Goal: Communication & Community: Ask a question

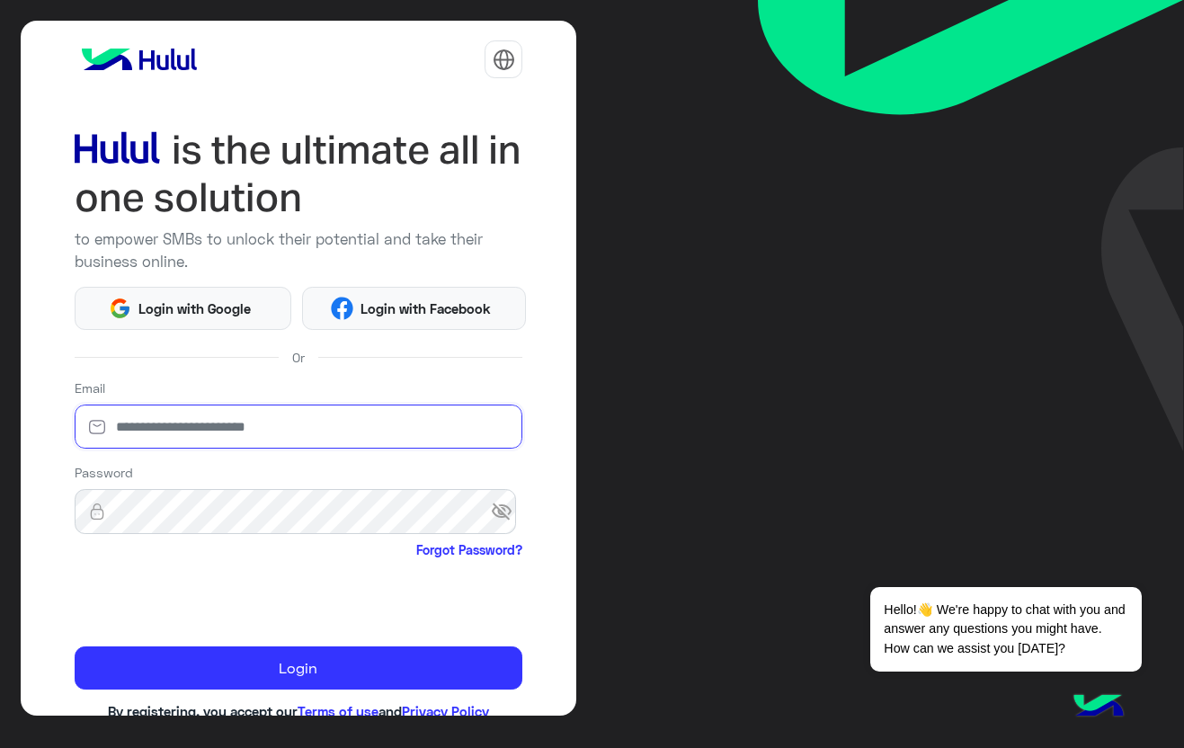
click at [230, 425] on input "email" at bounding box center [299, 427] width 449 height 45
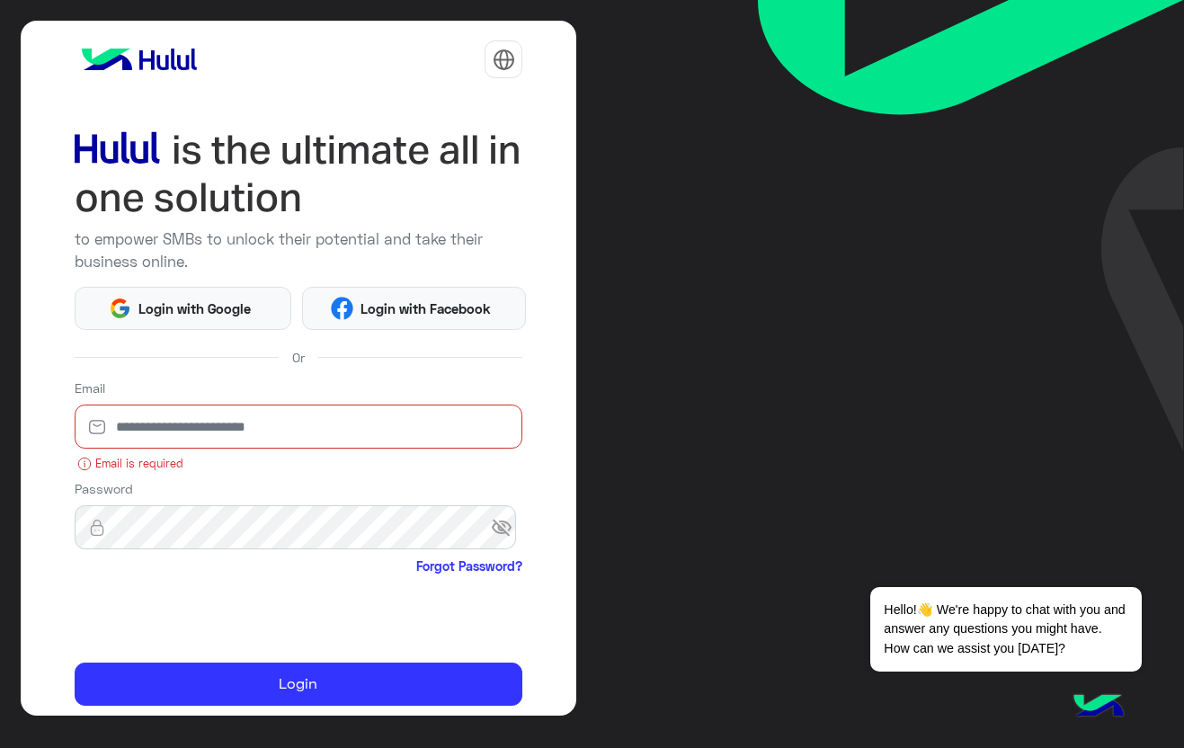
type input "**********"
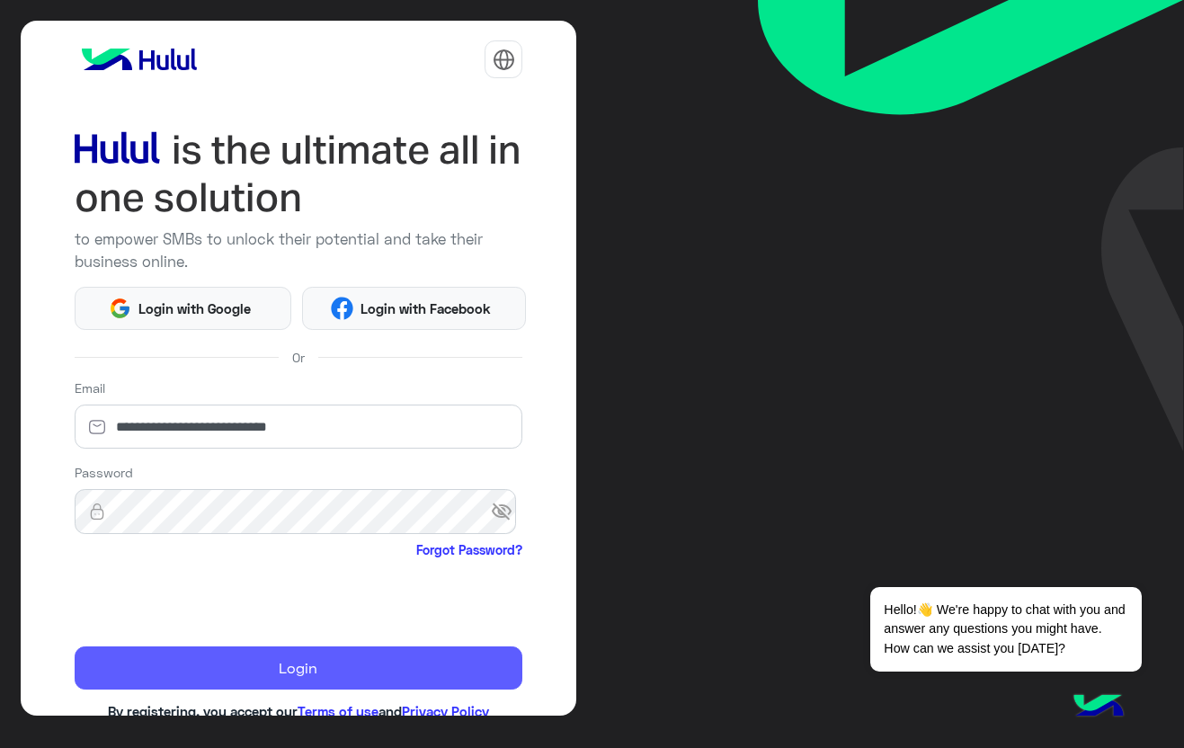
click at [276, 666] on button "Login" at bounding box center [299, 668] width 449 height 43
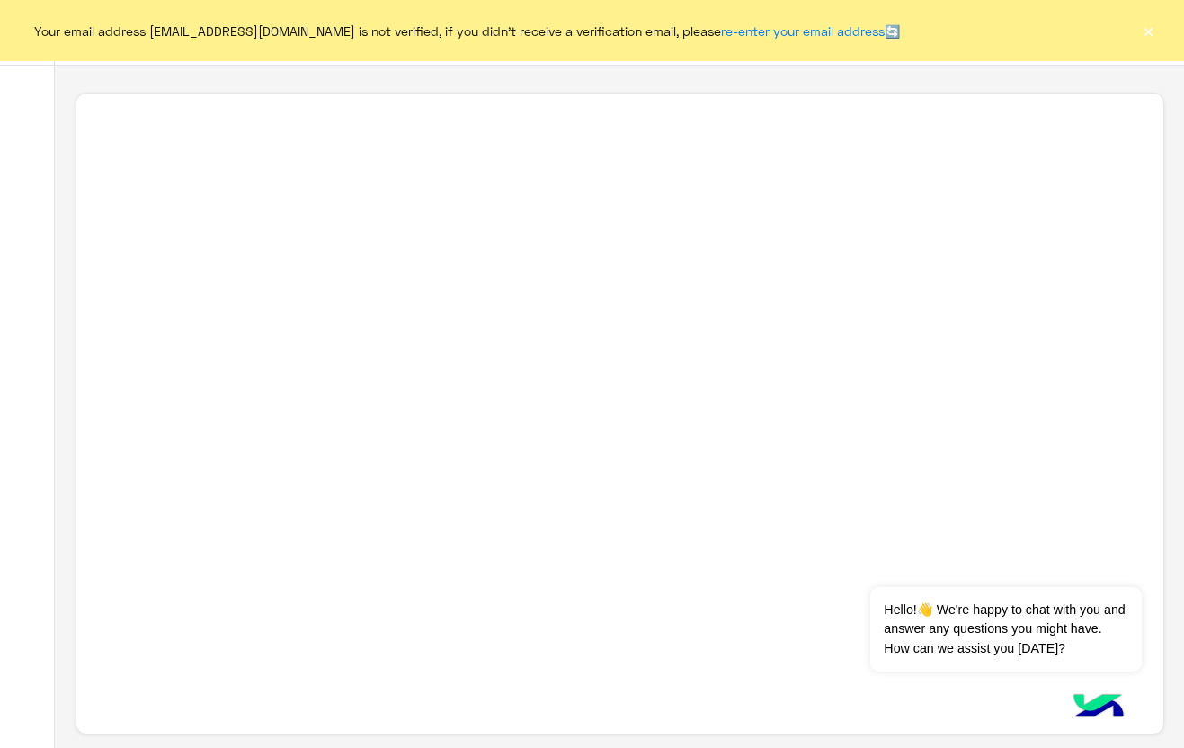
click at [1154, 28] on button "×" at bounding box center [1148, 31] width 18 height 18
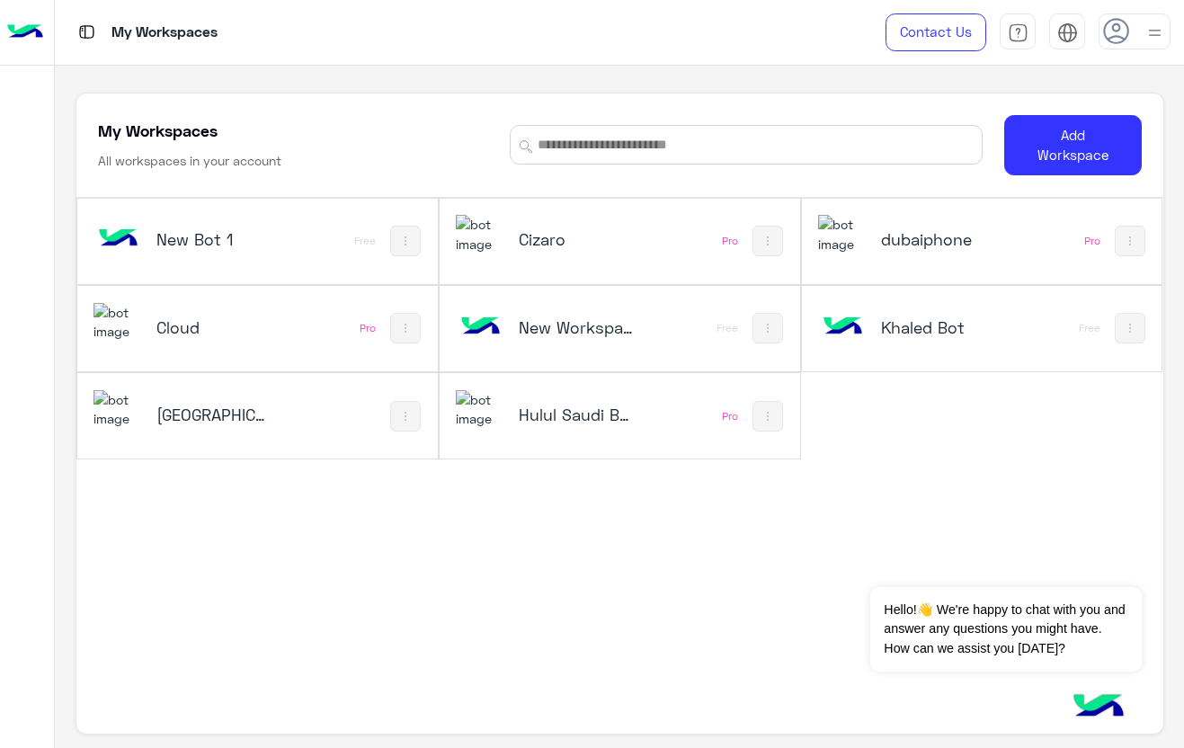
click at [482, 415] on img at bounding box center [480, 409] width 49 height 39
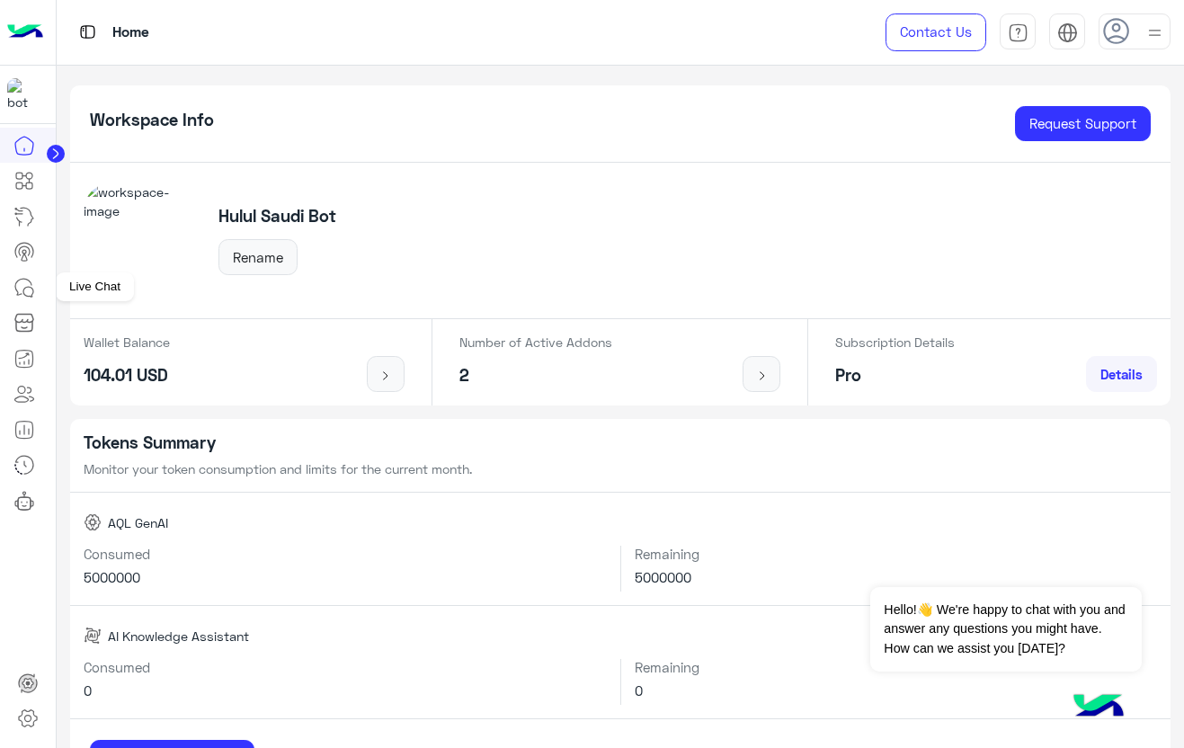
click at [23, 292] on icon at bounding box center [28, 292] width 10 height 10
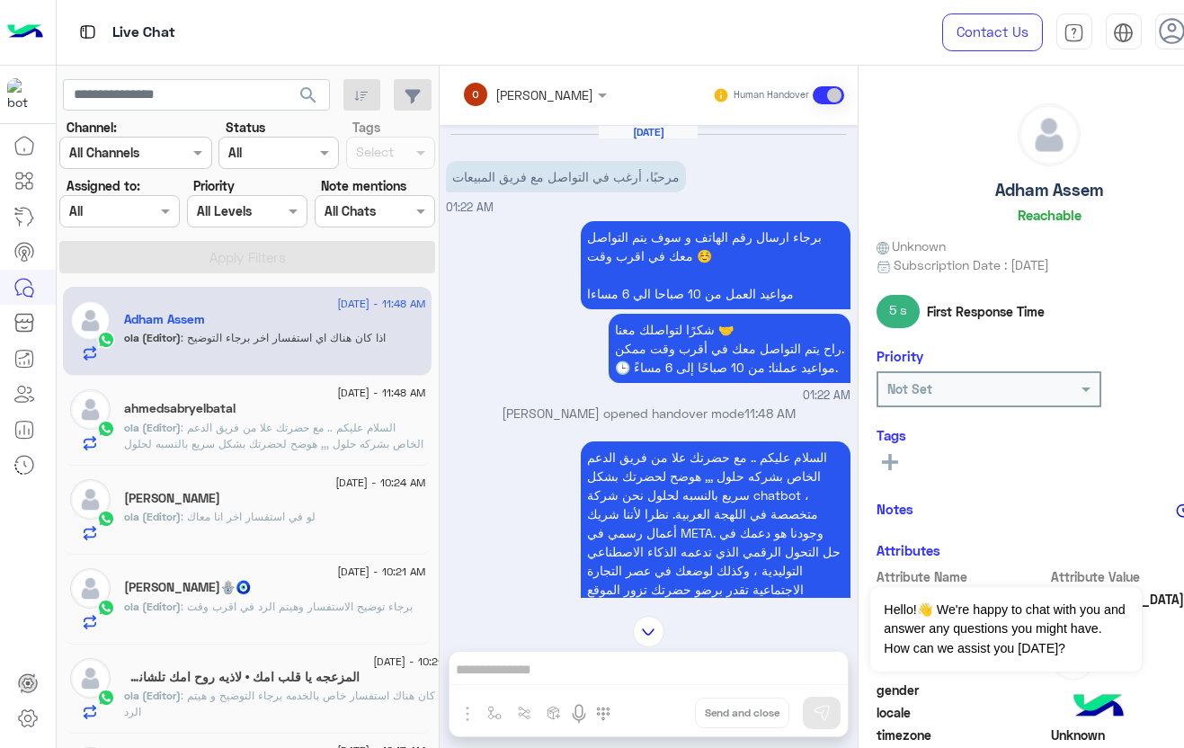
scroll to position [140, 0]
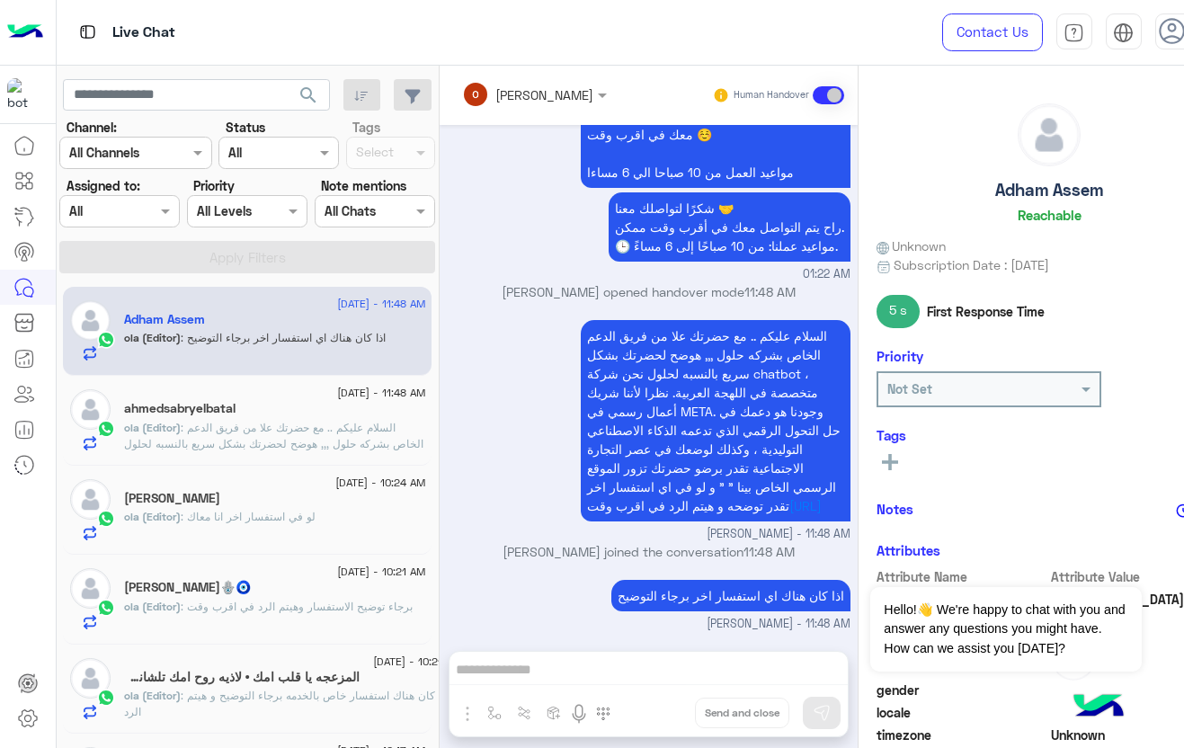
click at [247, 434] on p "ola (Editor) : السلام عليكم .. مع حضرتك علا من فريق الدعم الخاص بشركه حلول ,,, …" at bounding box center [274, 484] width 301 height 129
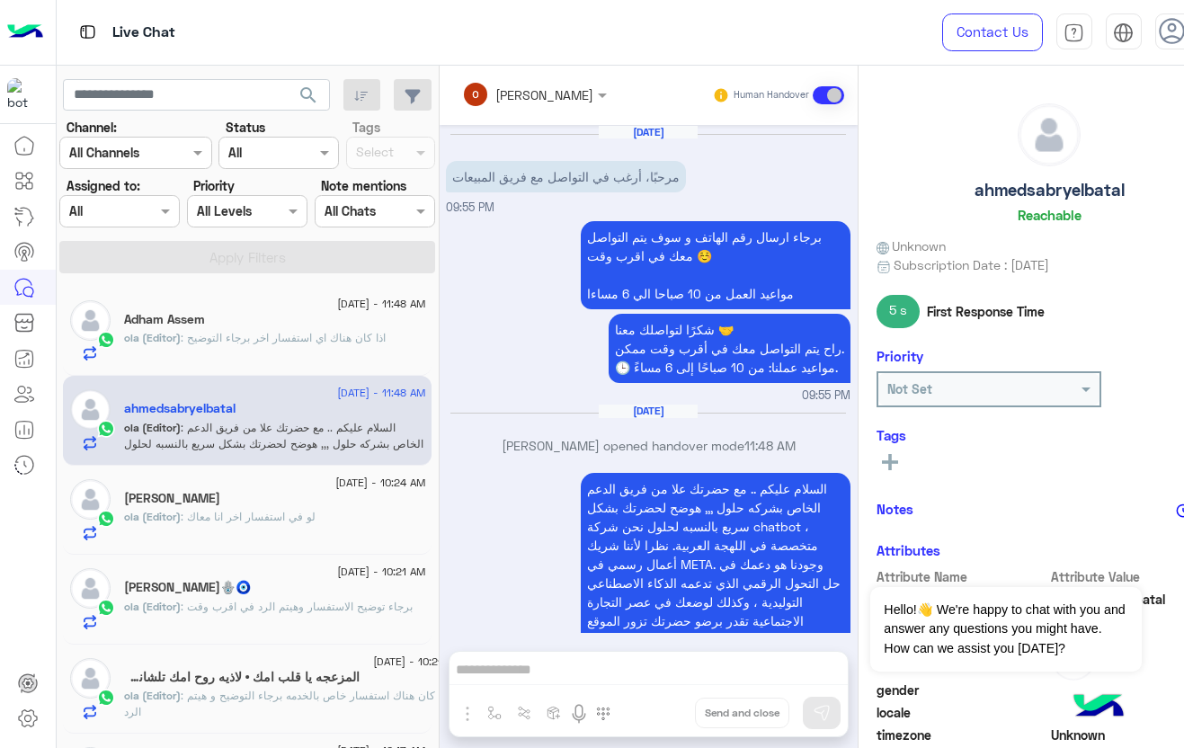
scroll to position [115, 0]
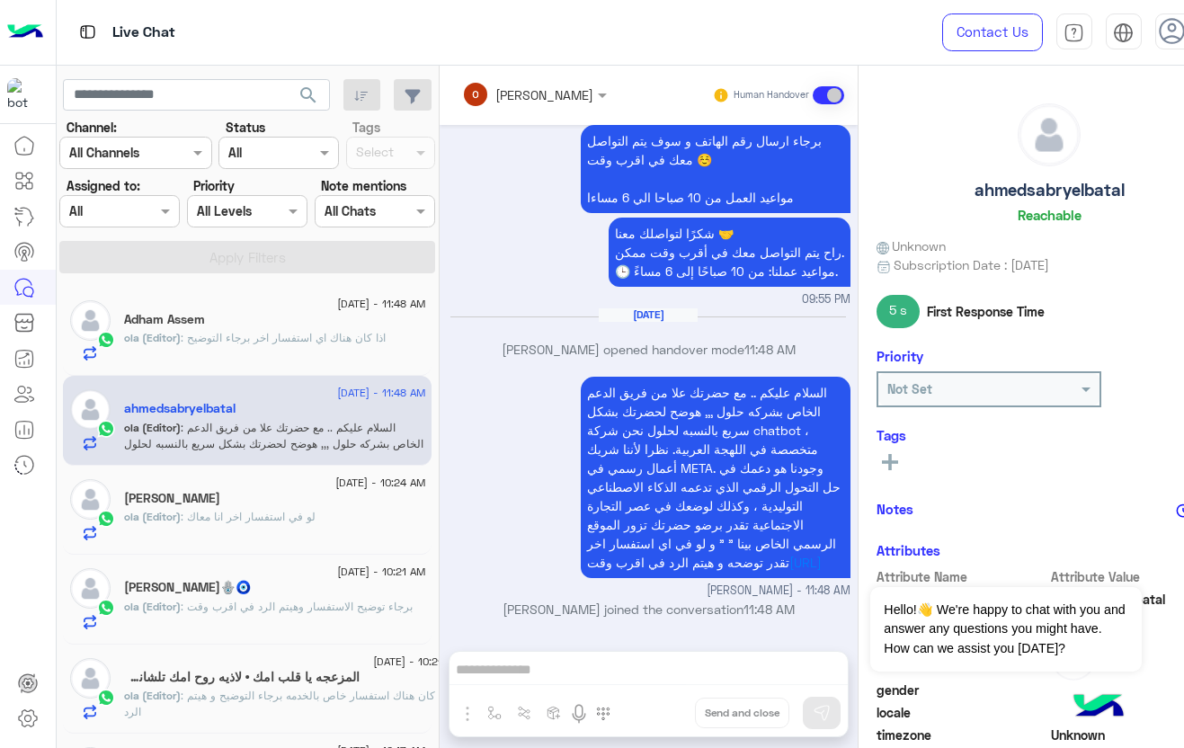
click at [254, 514] on span ": لو في استفسار اخر انا معاك" at bounding box center [248, 516] width 135 height 13
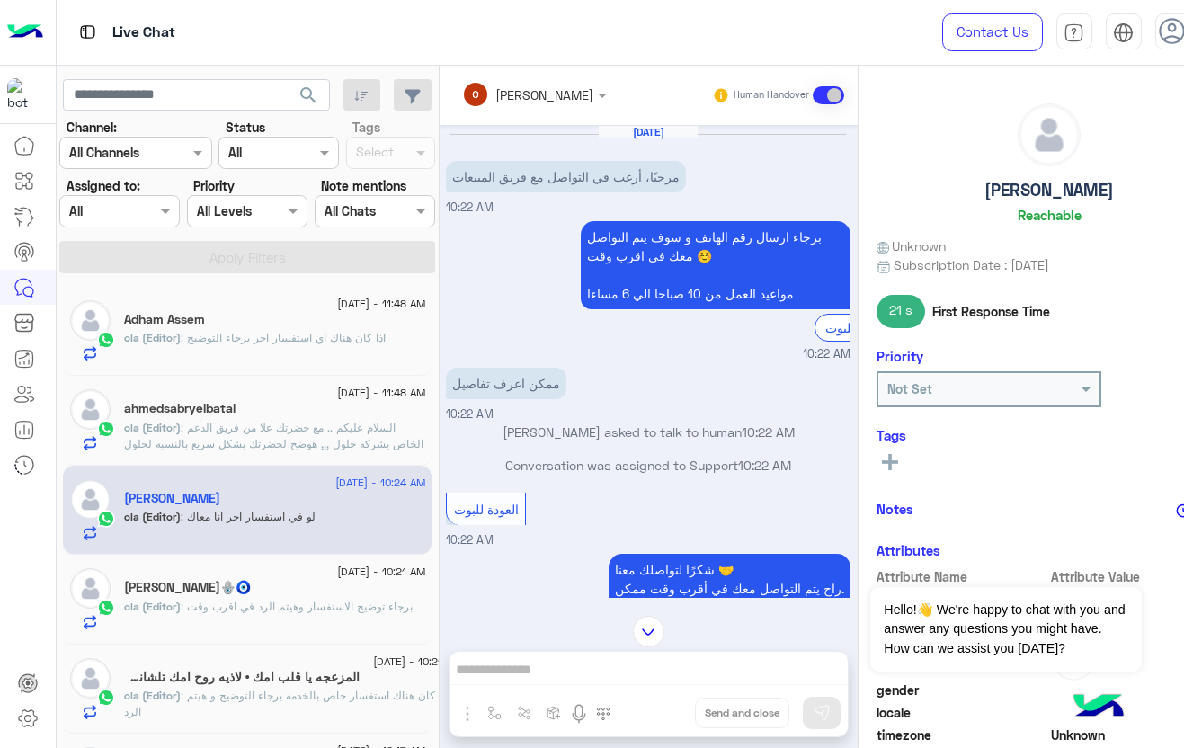
scroll to position [722, 0]
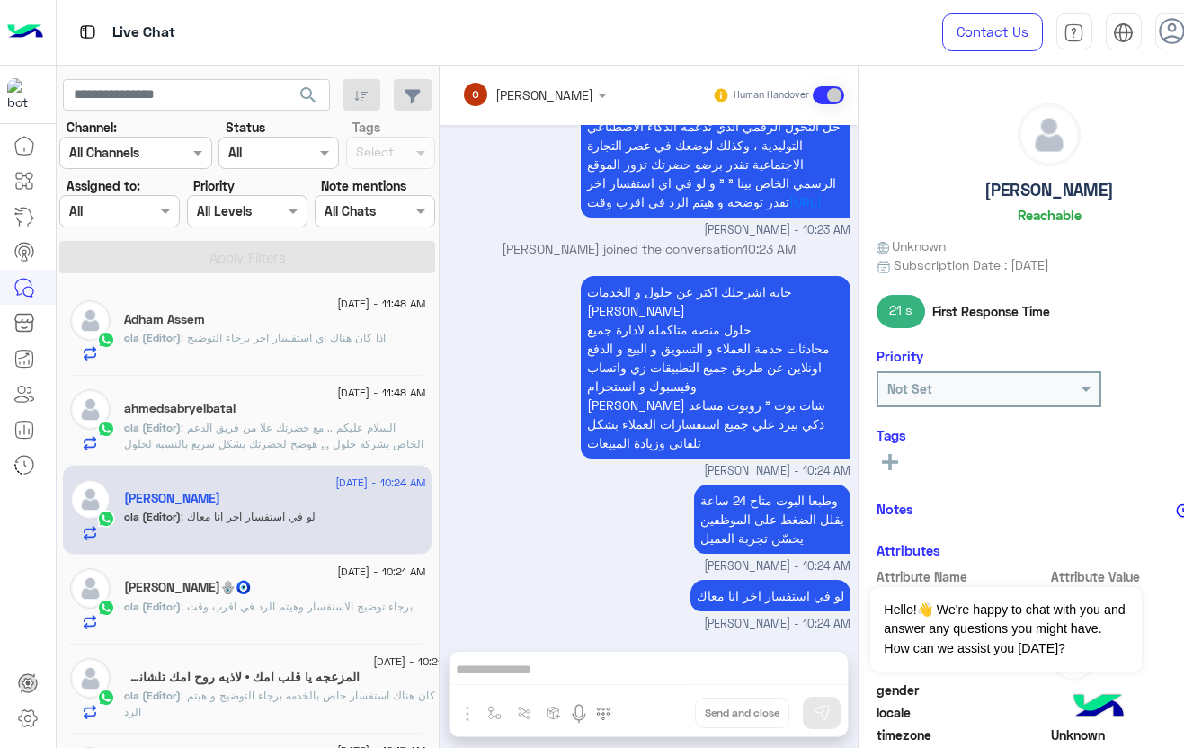
click at [283, 602] on span ": برجاء توضيح الاستفسار وهيتم الرد في اقرب وقت" at bounding box center [297, 606] width 232 height 13
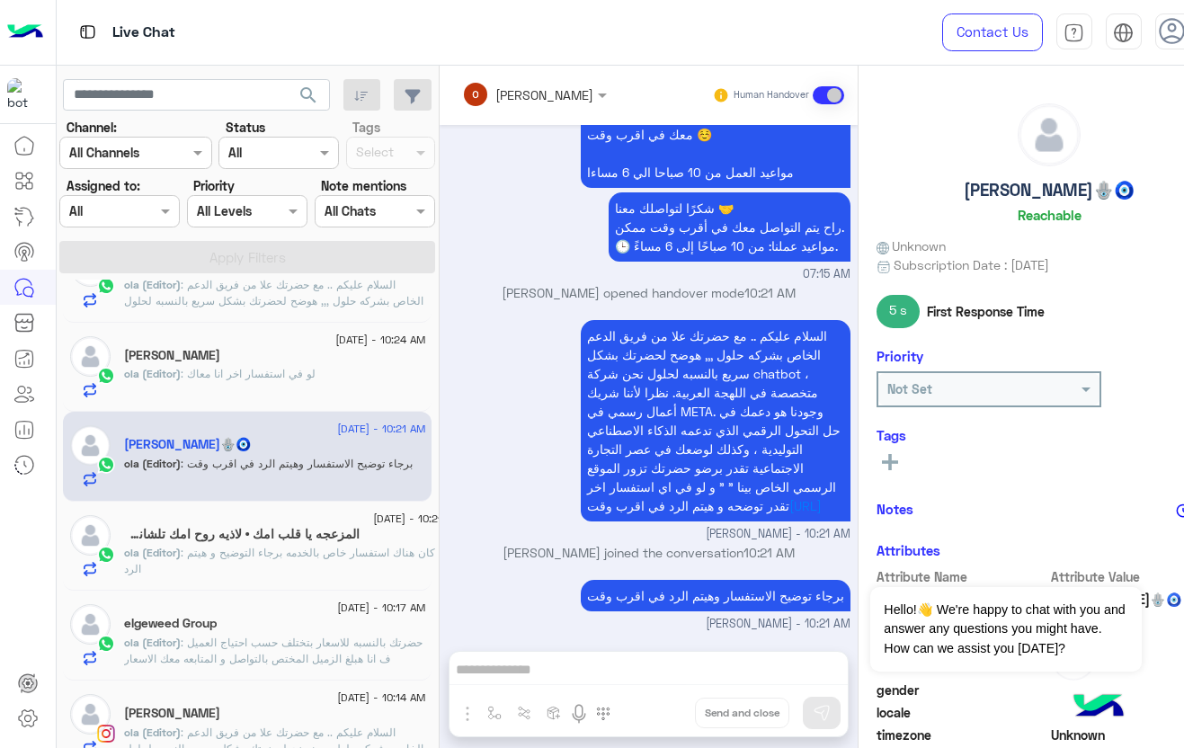
scroll to position [149, 0]
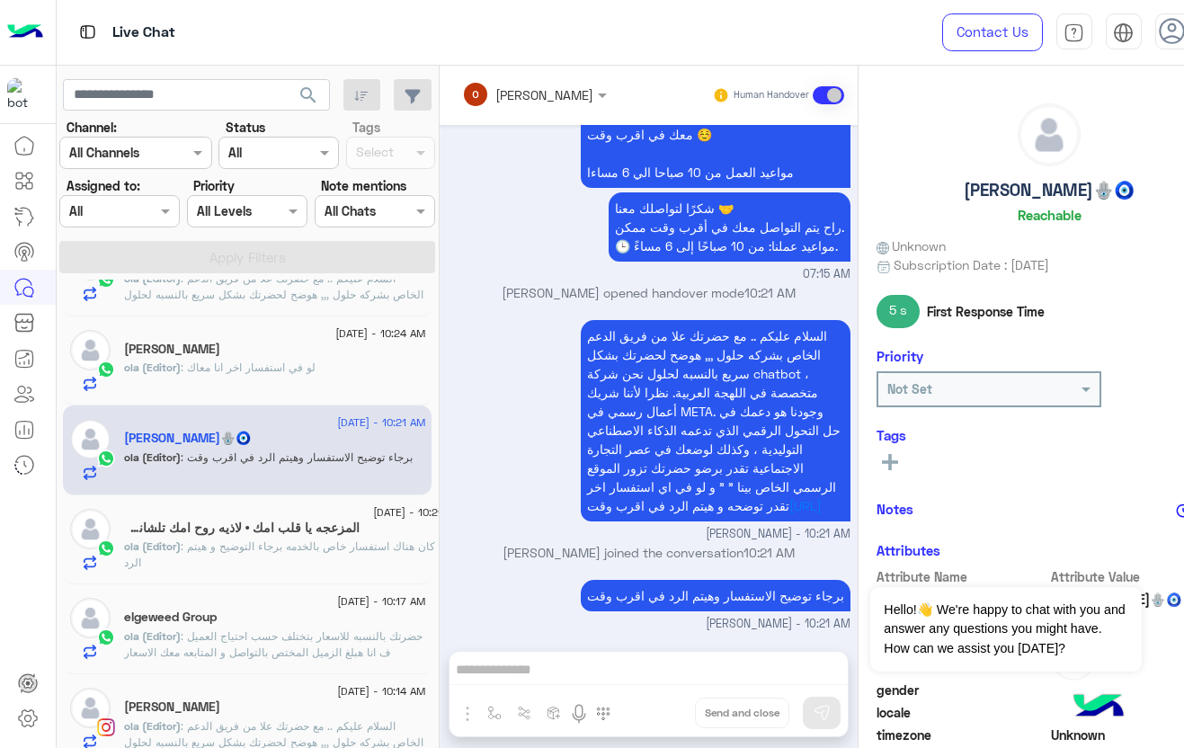
click at [299, 540] on span ": اذا كان هناك استفسار خاص بالخدمه برجاء التوضيح و هيتم الرد" at bounding box center [286, 555] width 325 height 30
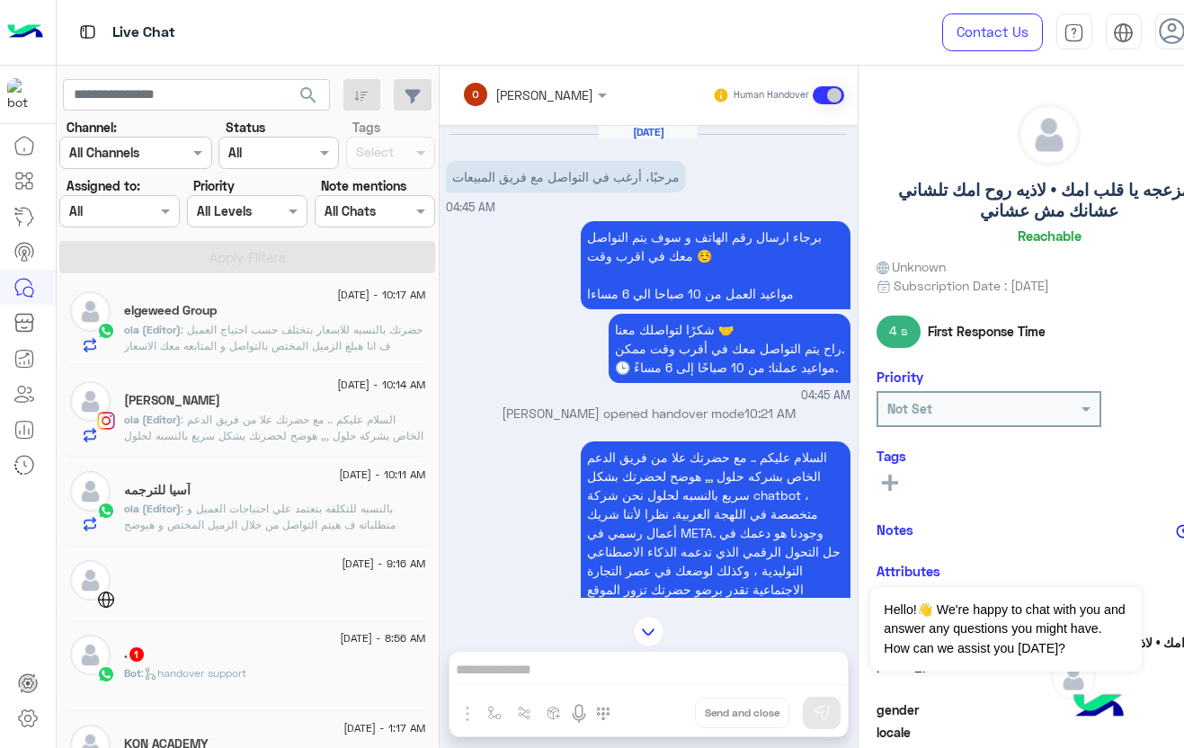
scroll to position [458, 0]
click at [295, 575] on div at bounding box center [274, 589] width 301 height 31
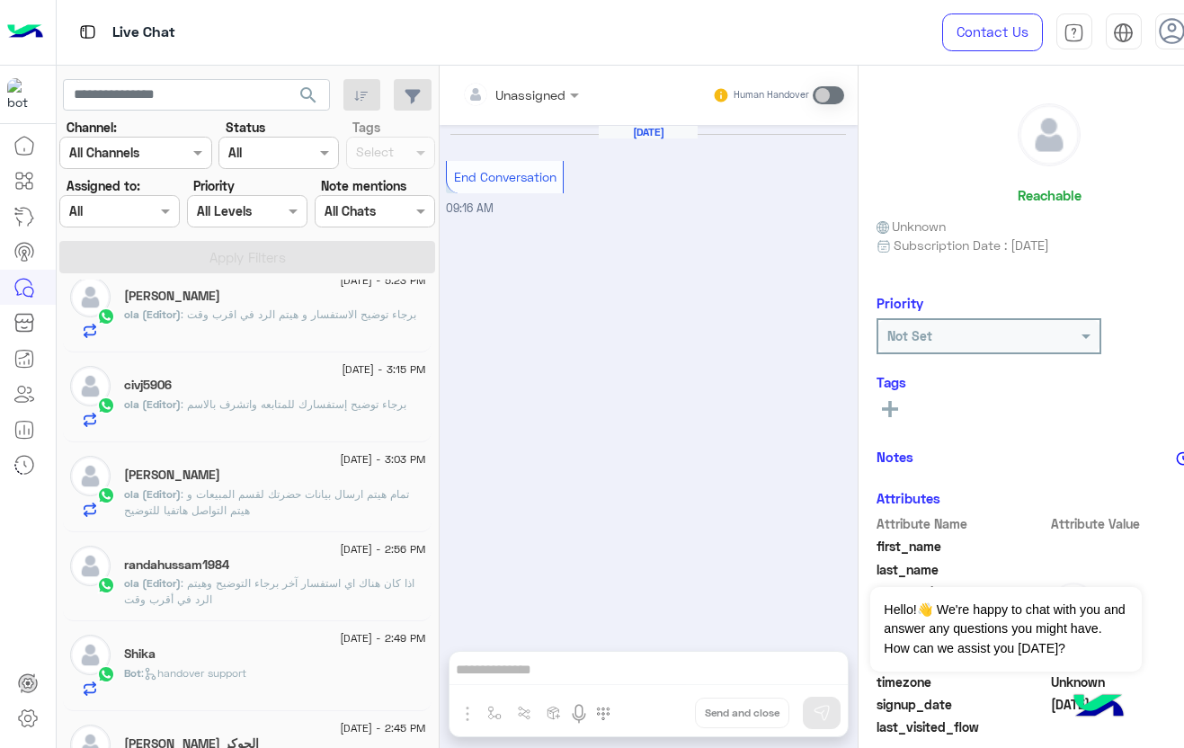
scroll to position [1022, 0]
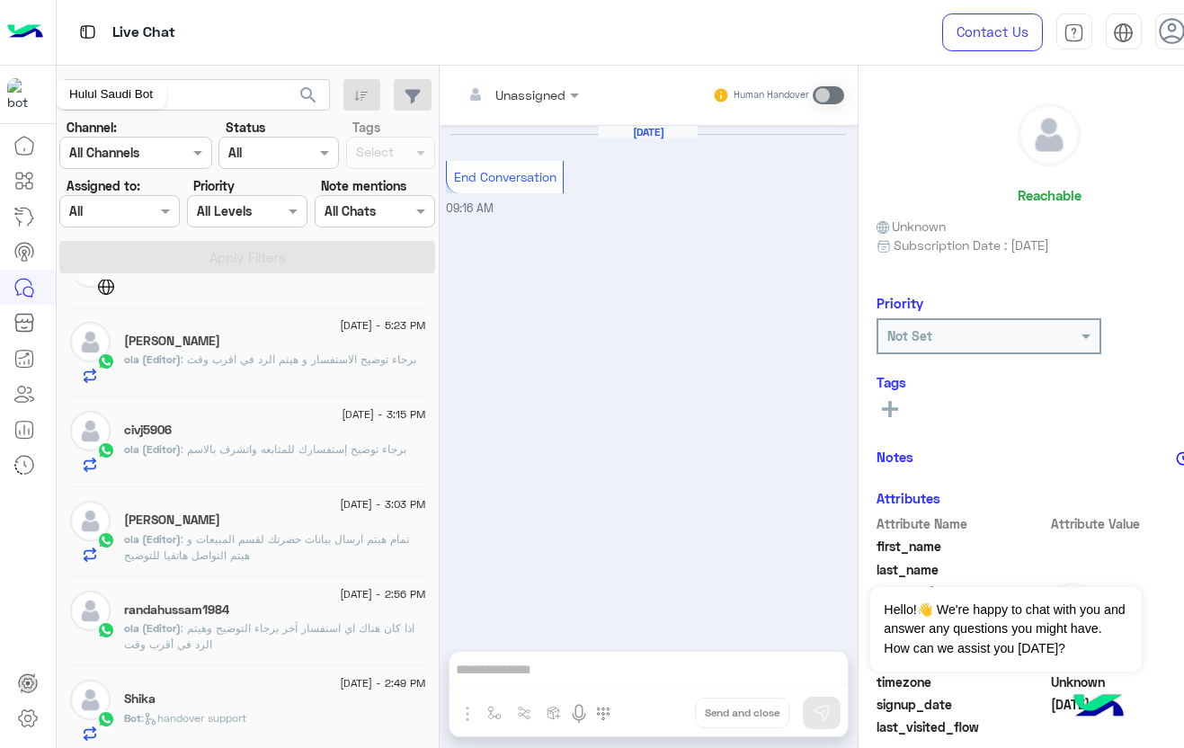
click at [20, 91] on img at bounding box center [23, 94] width 32 height 32
click at [27, 39] on img at bounding box center [25, 32] width 36 height 38
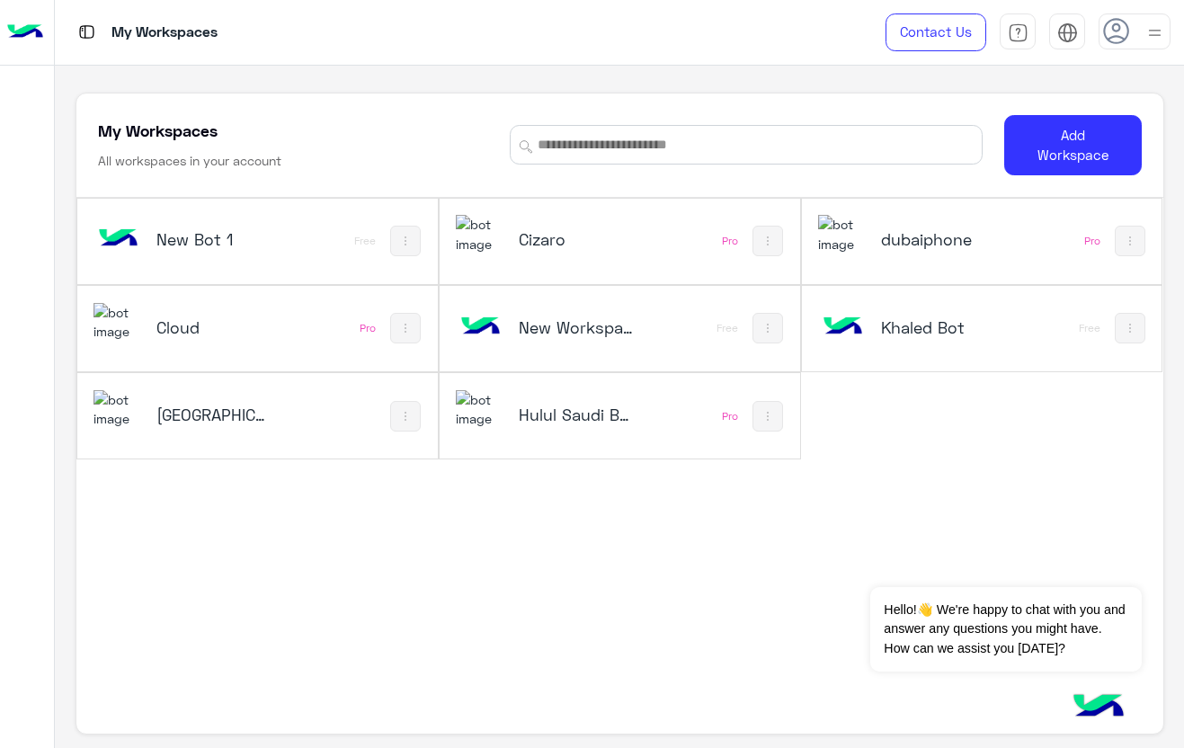
click at [860, 254] on img at bounding box center [842, 234] width 49 height 39
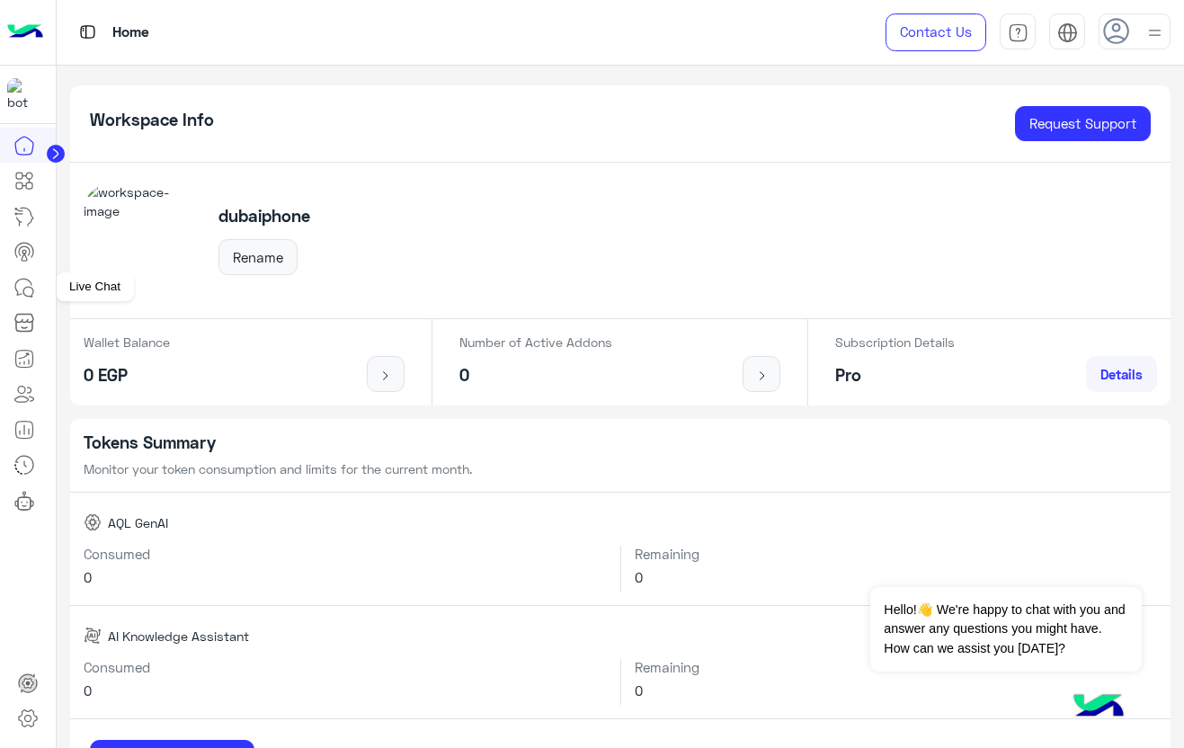
click at [26, 290] on icon at bounding box center [24, 288] width 22 height 22
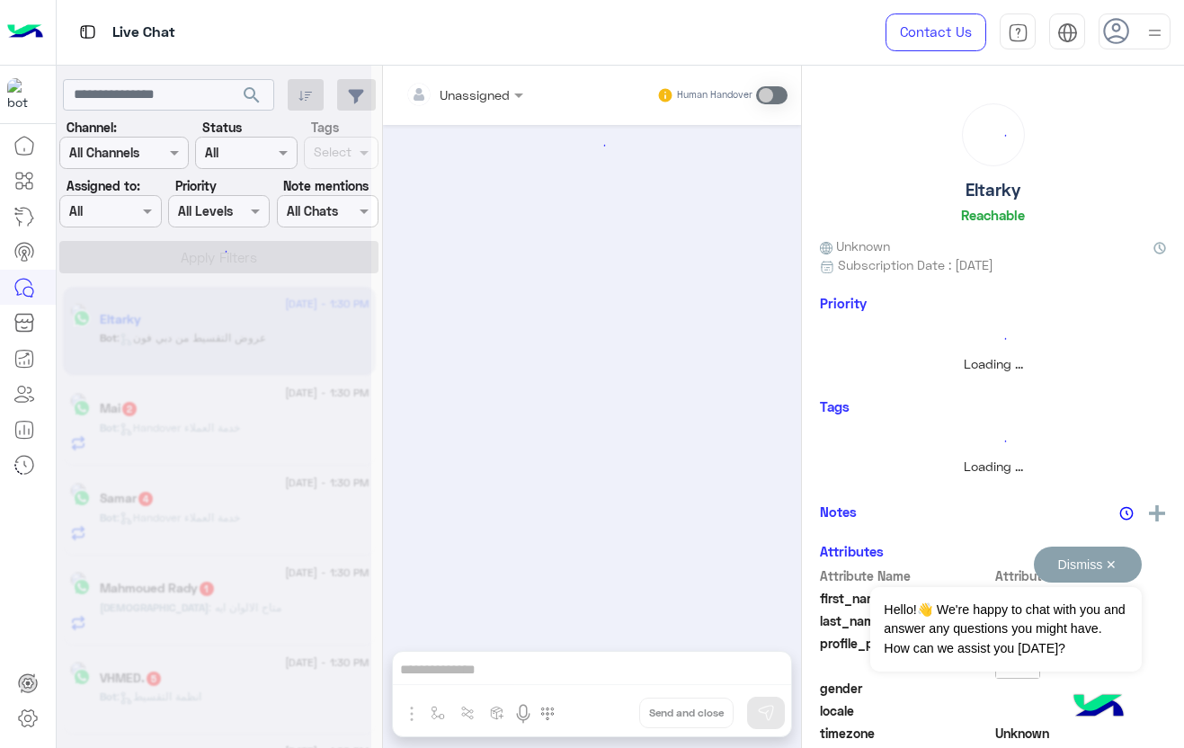
click at [1102, 565] on button "Dismiss ✕" at bounding box center [1088, 565] width 108 height 36
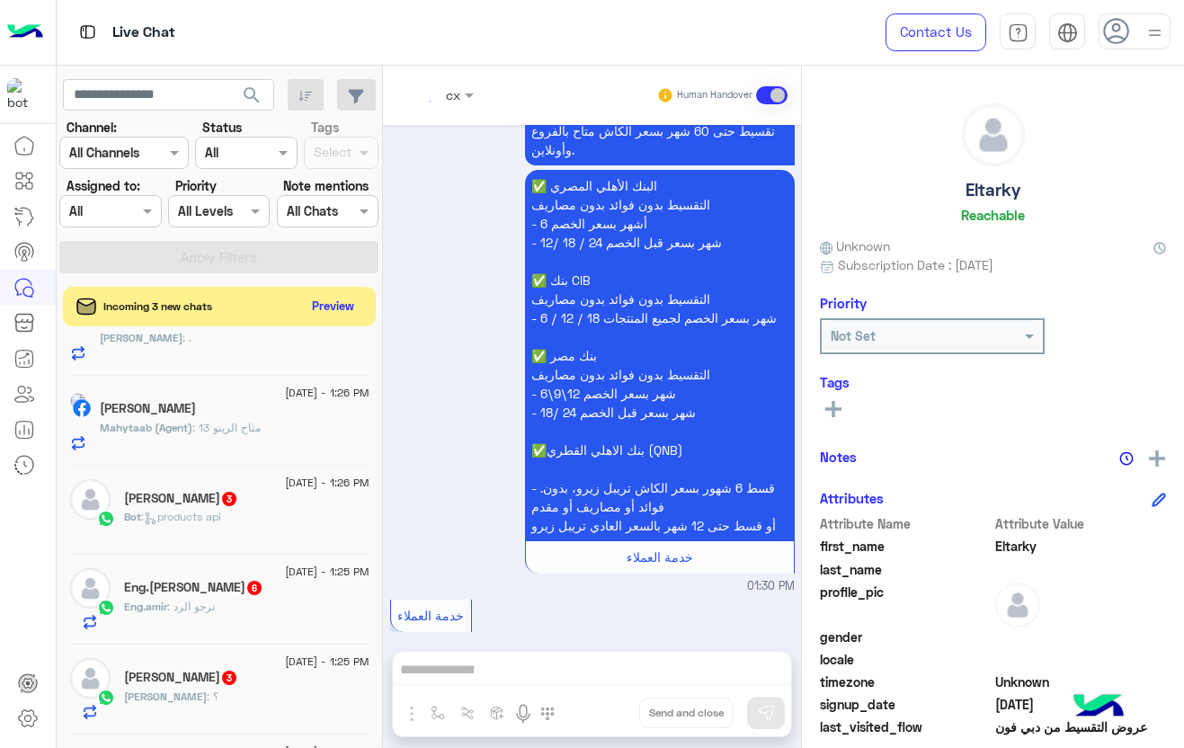
scroll to position [2611, 0]
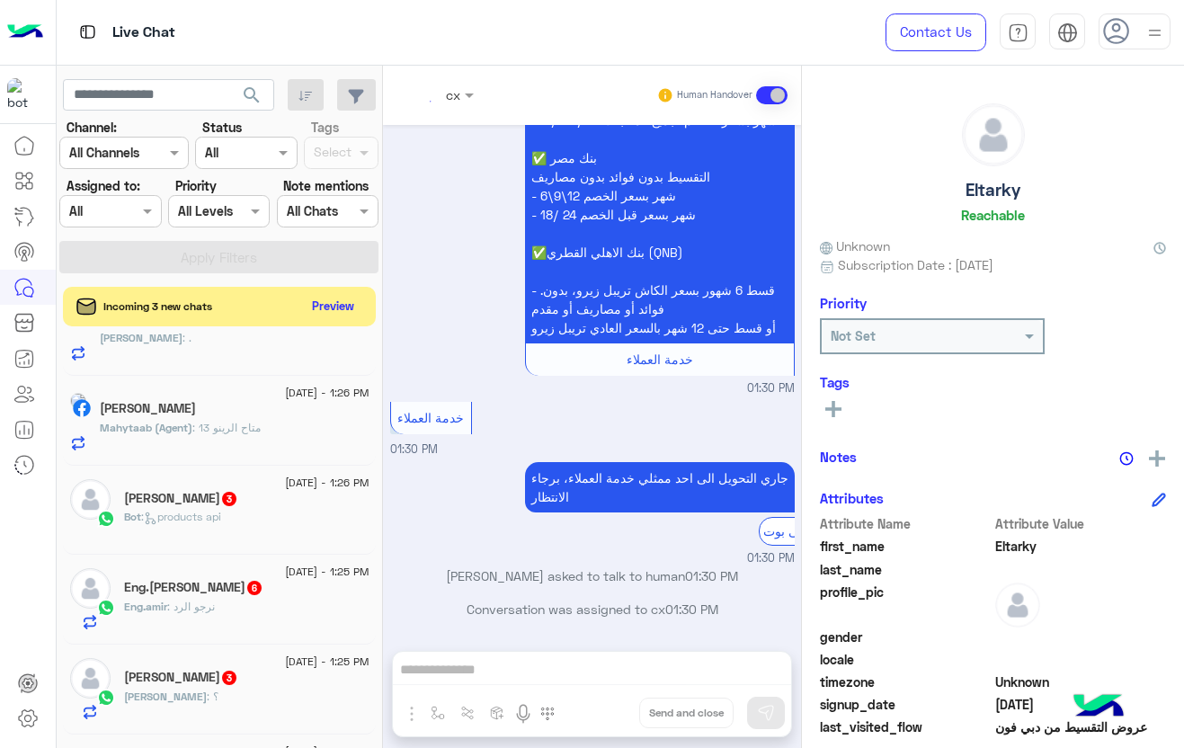
click at [192, 429] on span "Mahytaab (Agent)" at bounding box center [146, 427] width 93 height 13
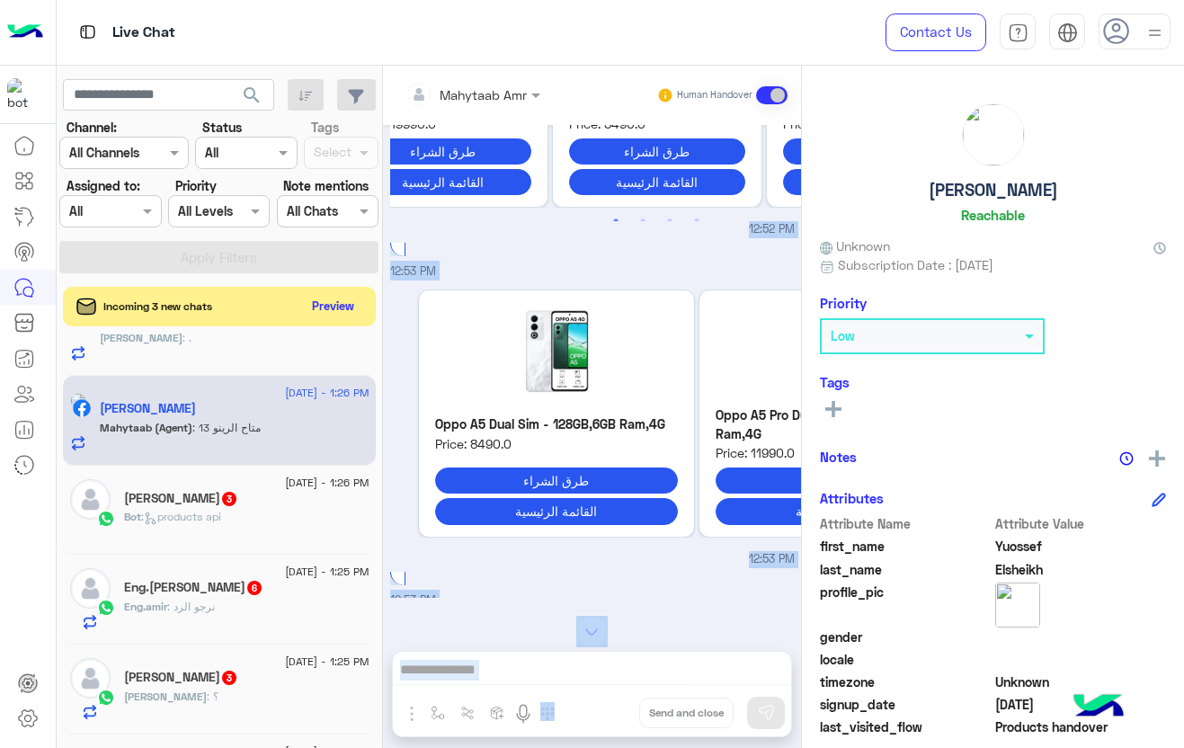
scroll to position [6544, 0]
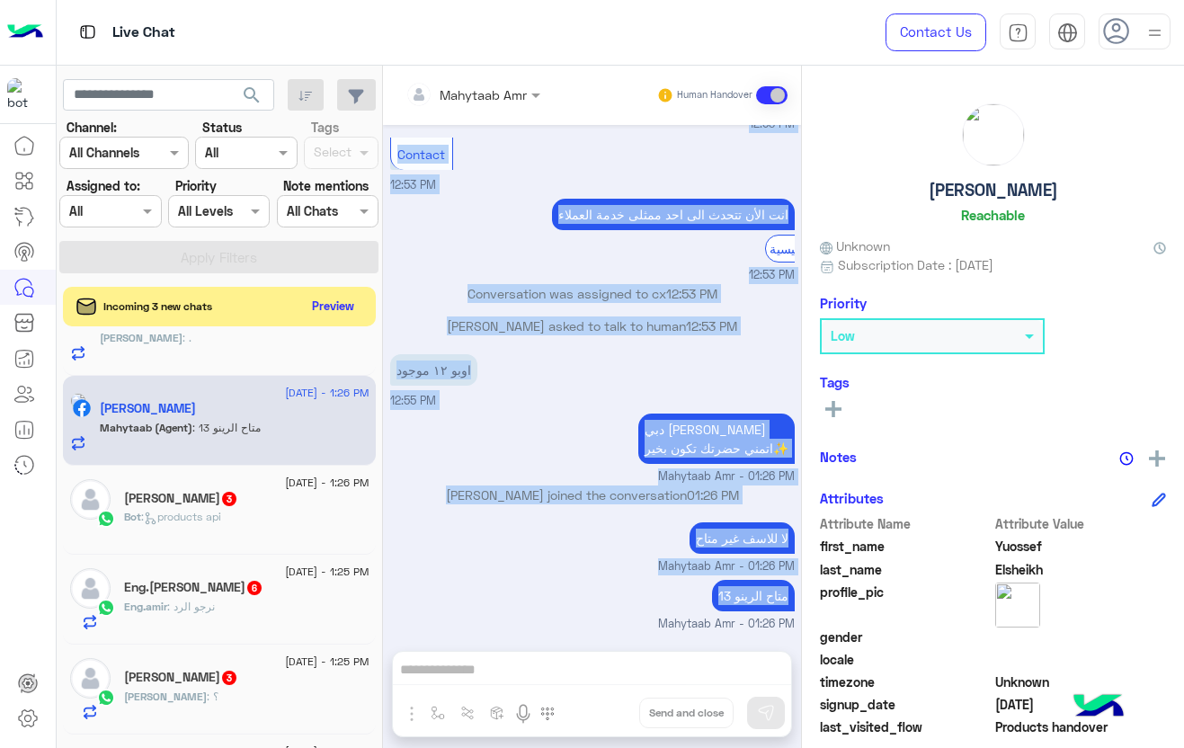
drag, startPoint x: 556, startPoint y: 131, endPoint x: 647, endPoint y: 629, distance: 505.5
click at [647, 629] on div "[DATE] لو سمحت سعر اوبو A 5 مساحه ٢٥٦ رام ٨ بكام 03:19 PM برجاء اختيار موديل ال…" at bounding box center [592, 379] width 418 height 508
copy div "Lor 40, 2791 ip dolo sit amet C 7 adipi 571 eli 7 sedd 25:17 EI tempo incidi ut…"
click at [570, 590] on div "متاح الرينو 13 Mahytaab Amr - 01:26 PM" at bounding box center [592, 605] width 405 height 58
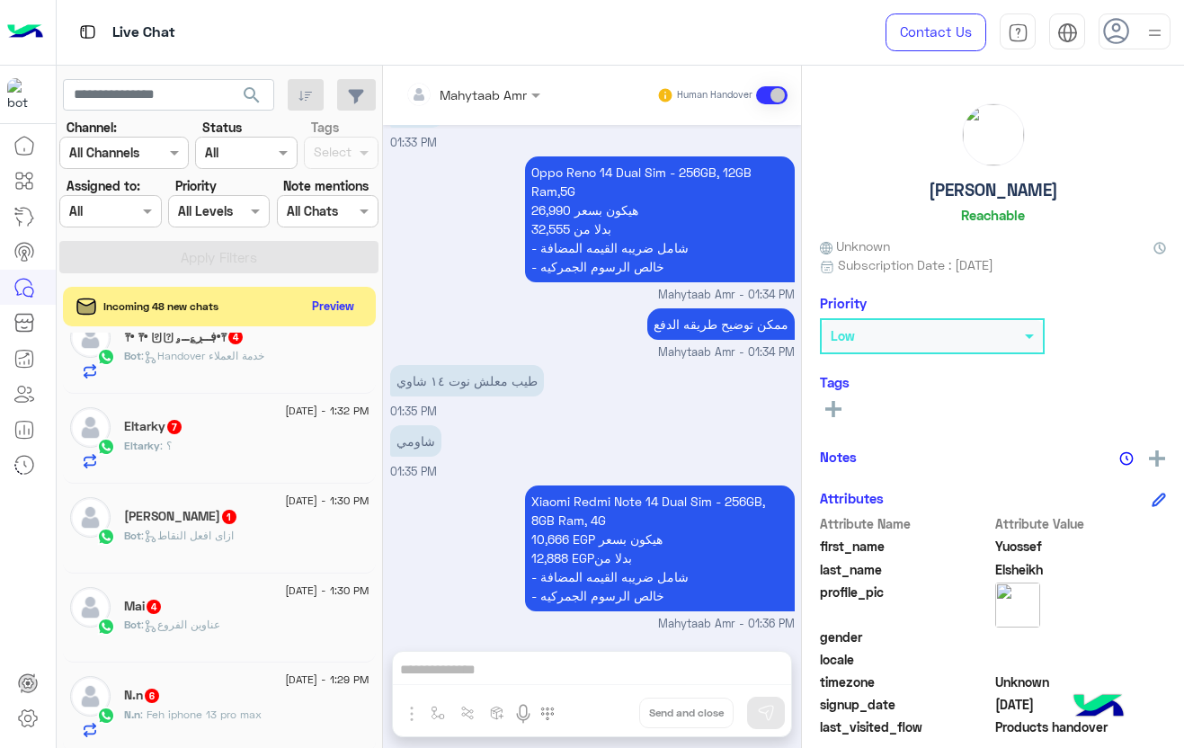
scroll to position [0, 0]
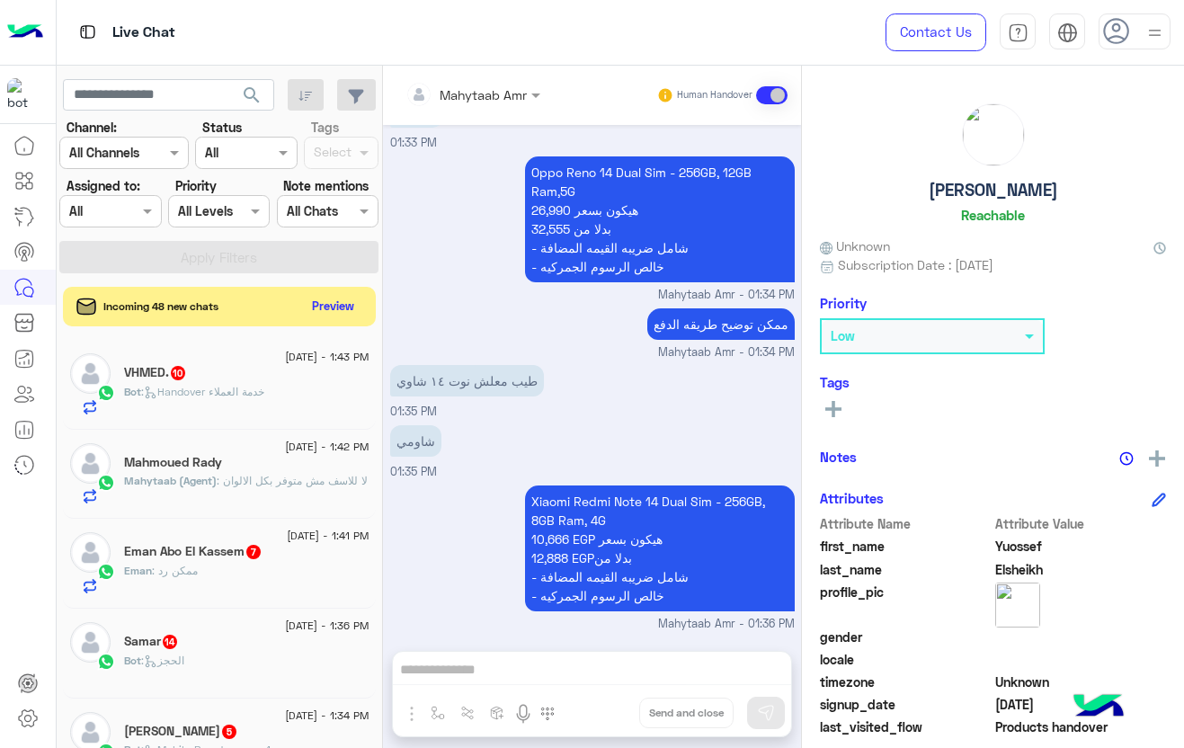
click at [1108, 23] on use at bounding box center [1116, 31] width 26 height 26
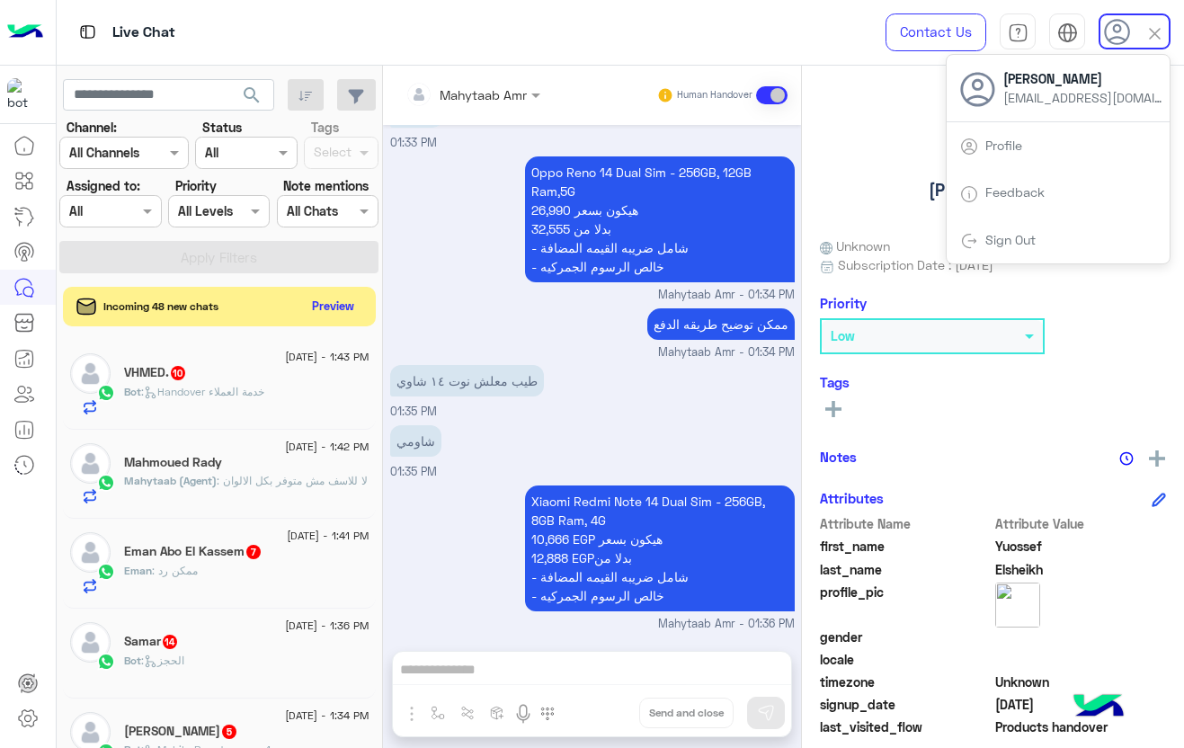
click at [1123, 35] on icon at bounding box center [1117, 32] width 27 height 27
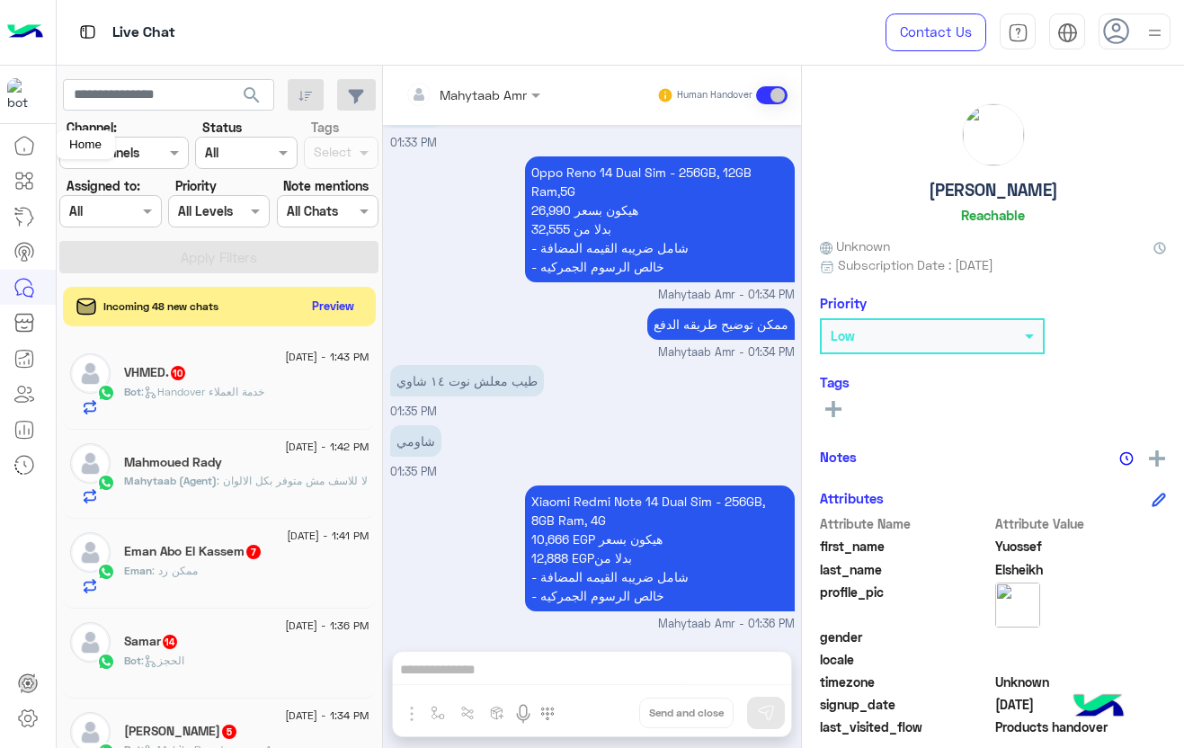
click at [16, 160] on link at bounding box center [24, 146] width 49 height 36
click at [24, 149] on icon at bounding box center [24, 146] width 22 height 22
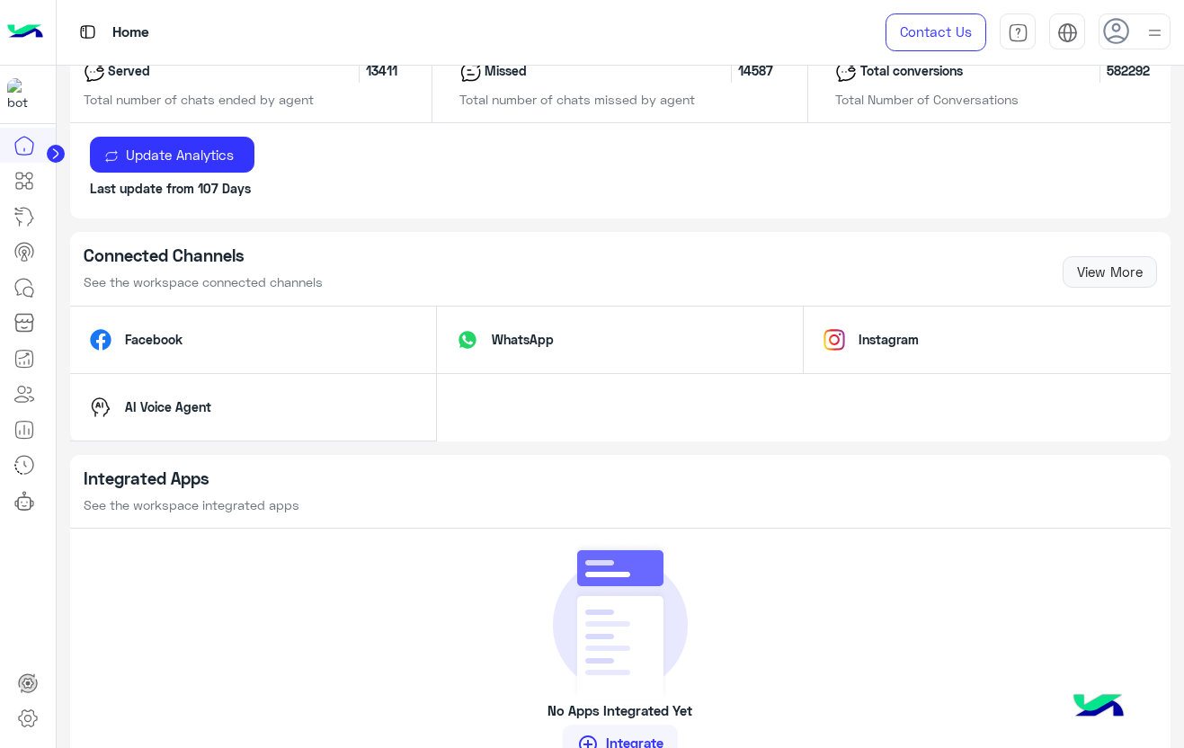
scroll to position [1010, 0]
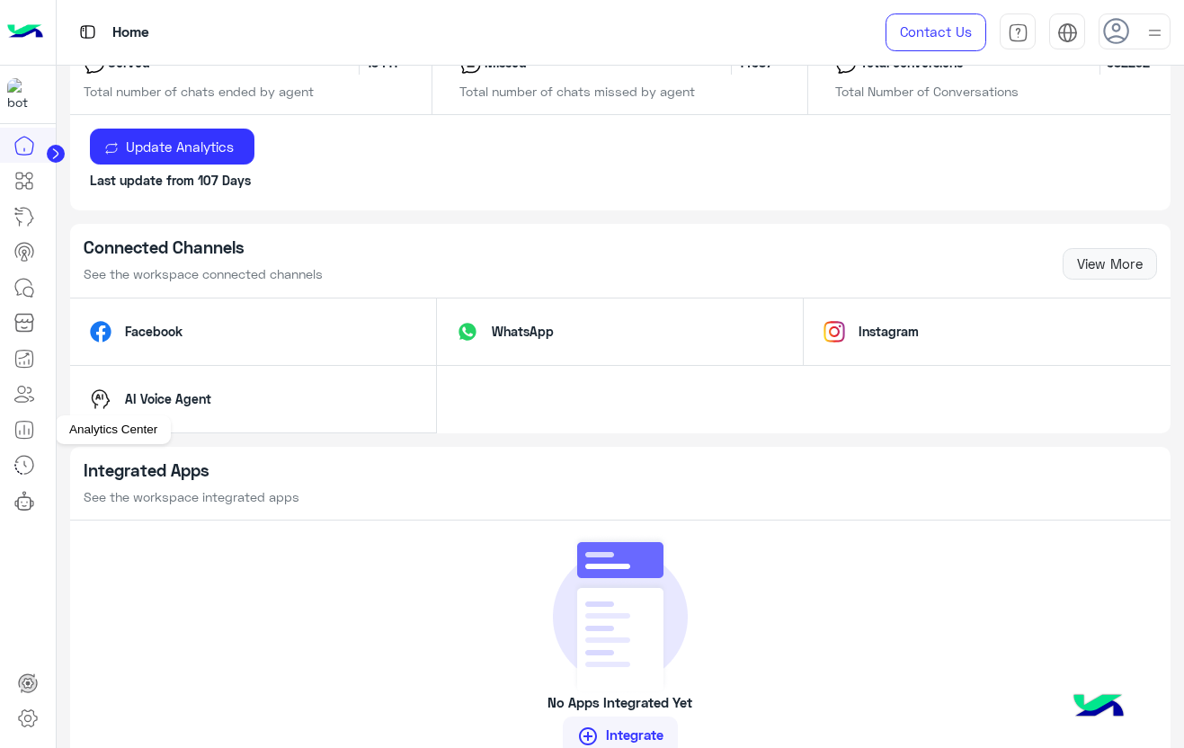
click at [24, 421] on icon at bounding box center [24, 429] width 17 height 17
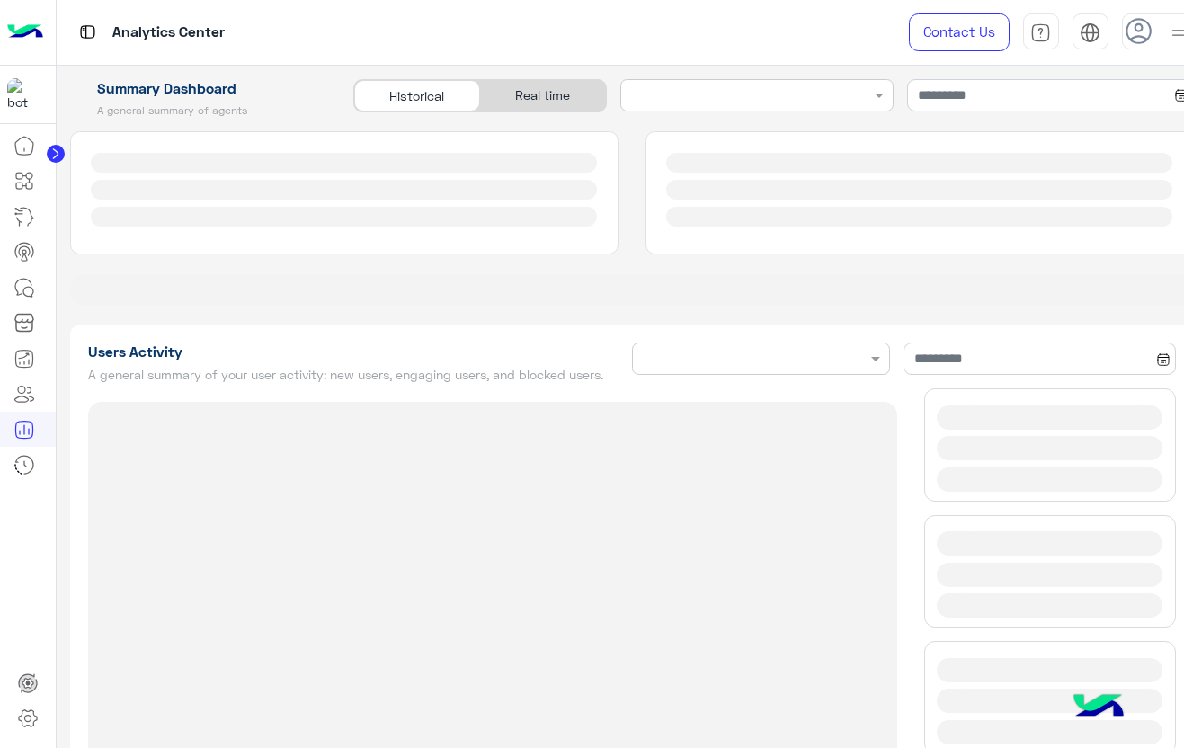
type input "**********"
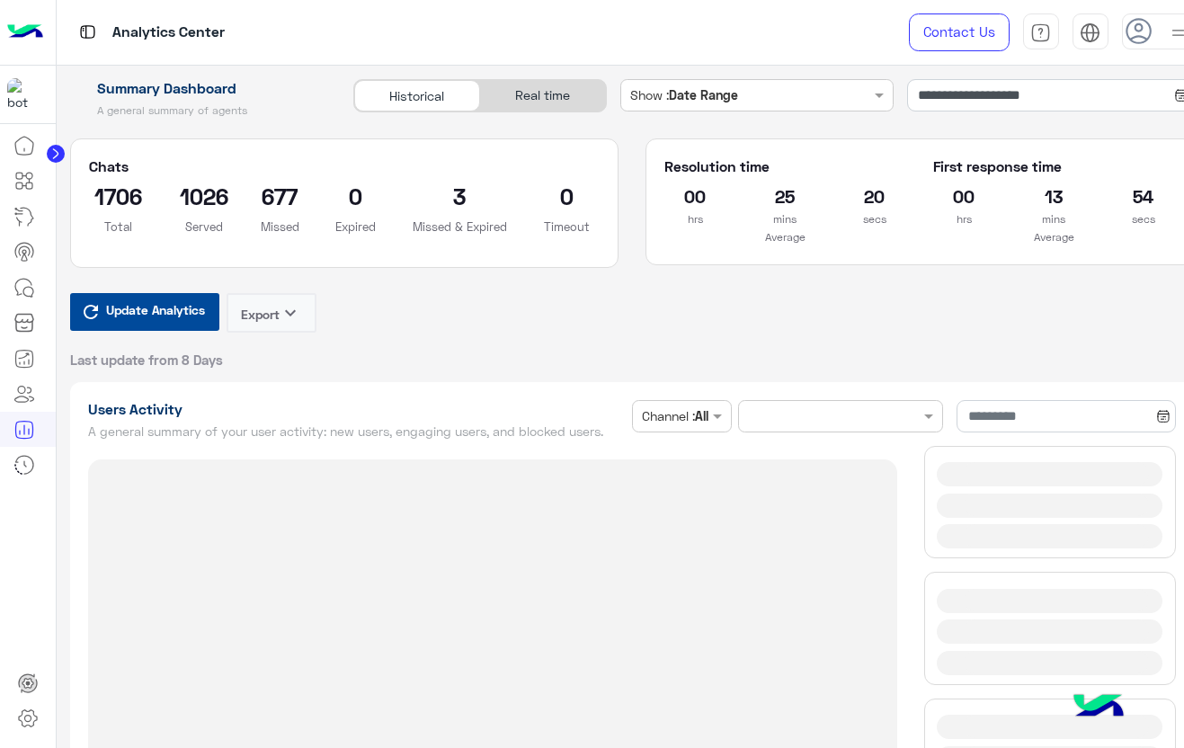
type input "**********"
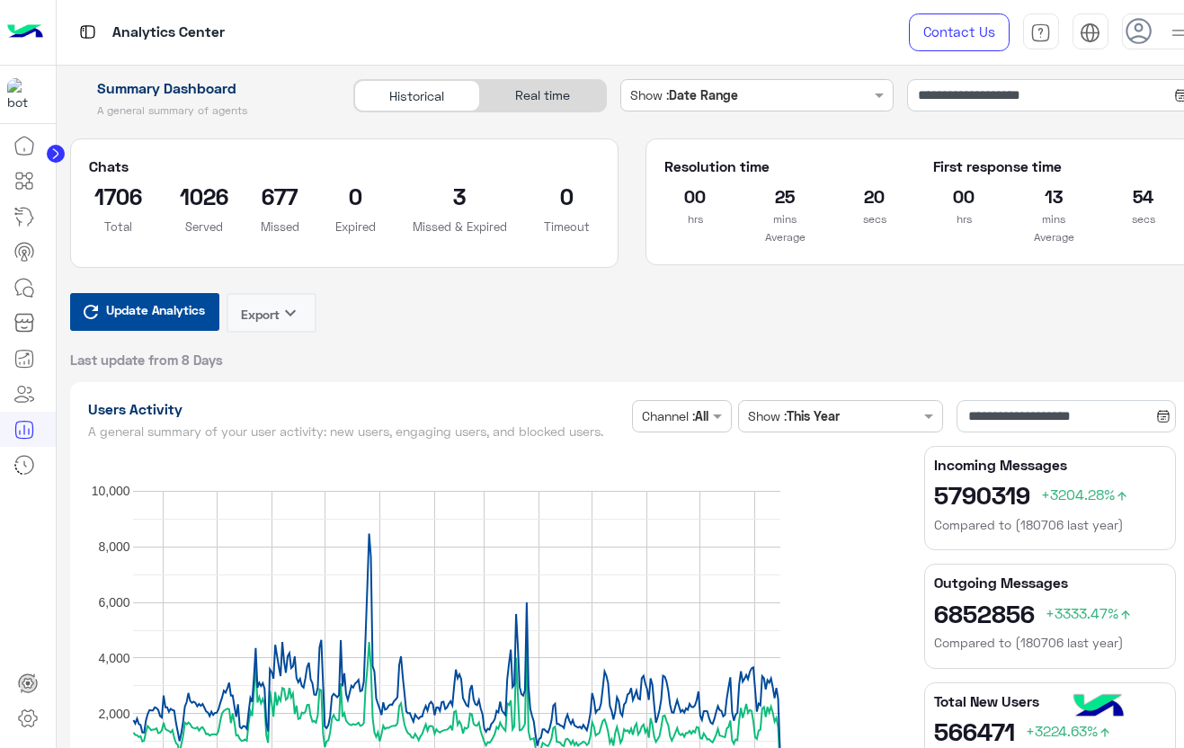
type input "**********"
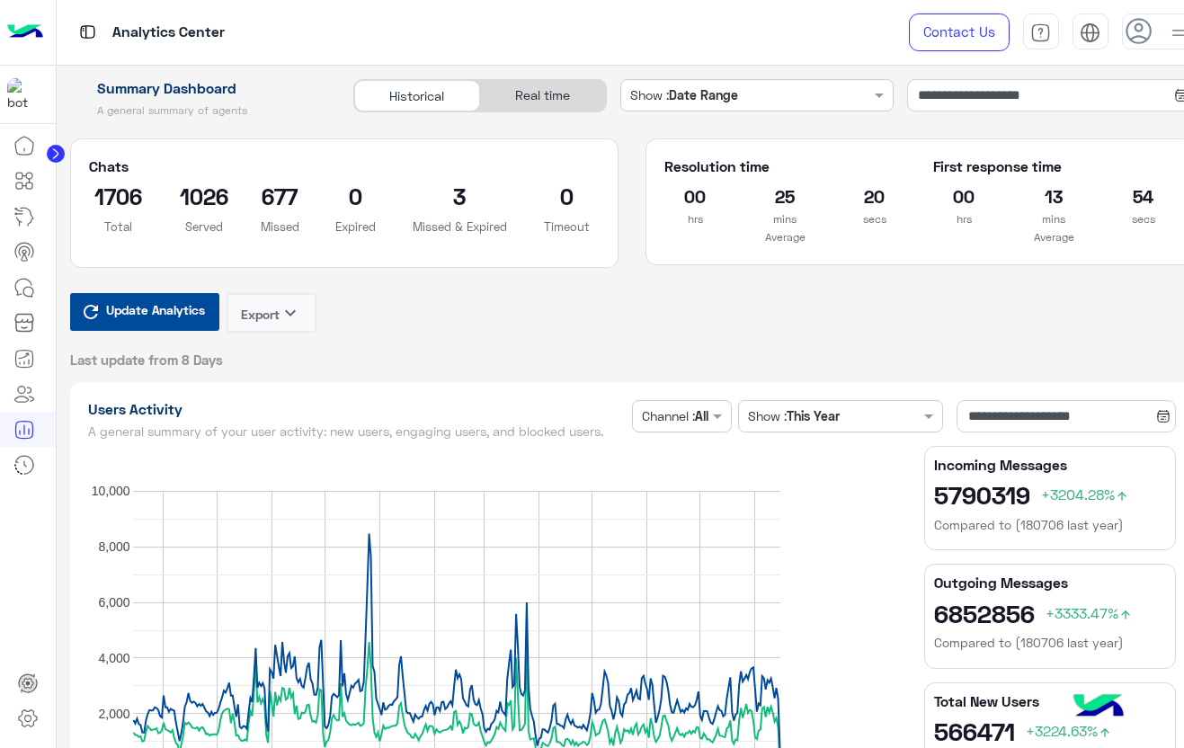
type input "**********"
